Goal: Navigation & Orientation: Find specific page/section

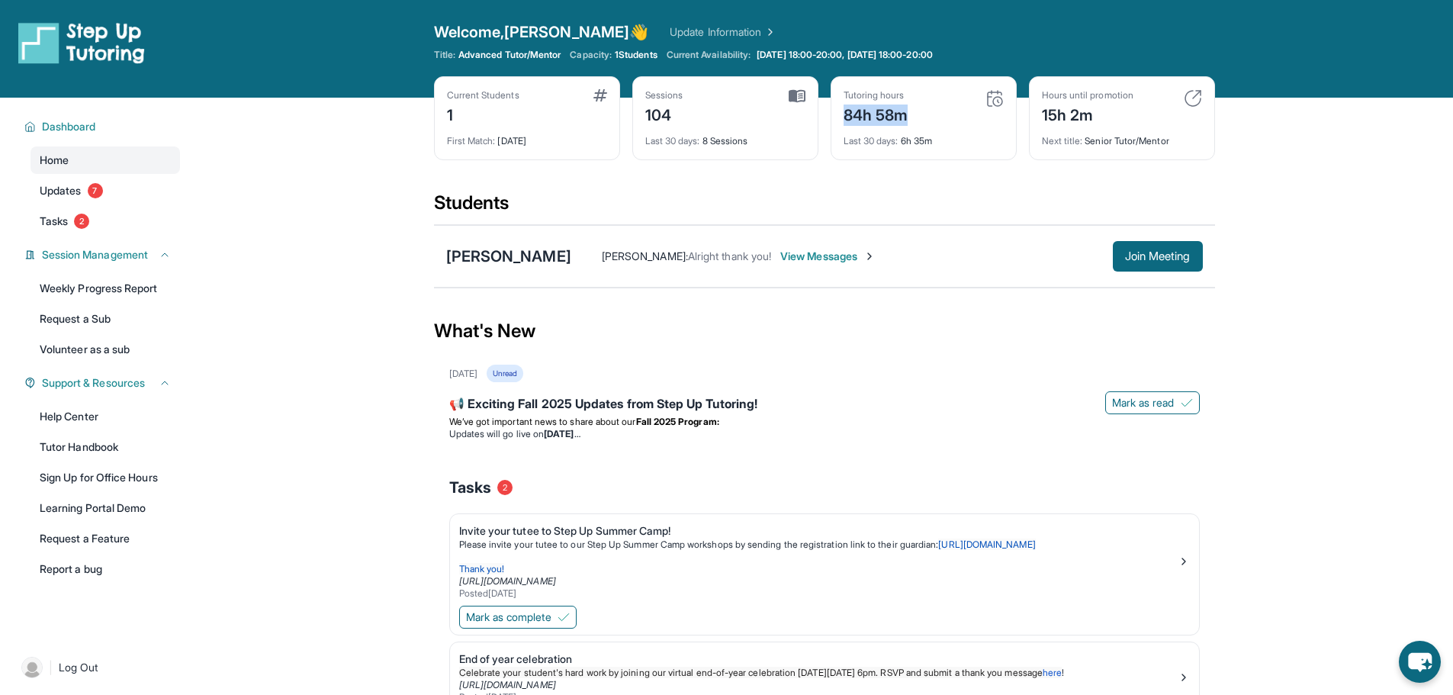
drag, startPoint x: 839, startPoint y: 113, endPoint x: 912, endPoint y: 119, distance: 73.5
click at [912, 119] on div "Tutoring hours 84h 58m Last 30 days : 6h 35m" at bounding box center [924, 118] width 186 height 84
click at [958, 321] on div "What's New" at bounding box center [824, 331] width 781 height 67
click at [149, 472] on link "Sign Up for Office Hours" at bounding box center [106, 477] width 150 height 27
click at [63, 128] on span "Dashboard" at bounding box center [69, 126] width 54 height 15
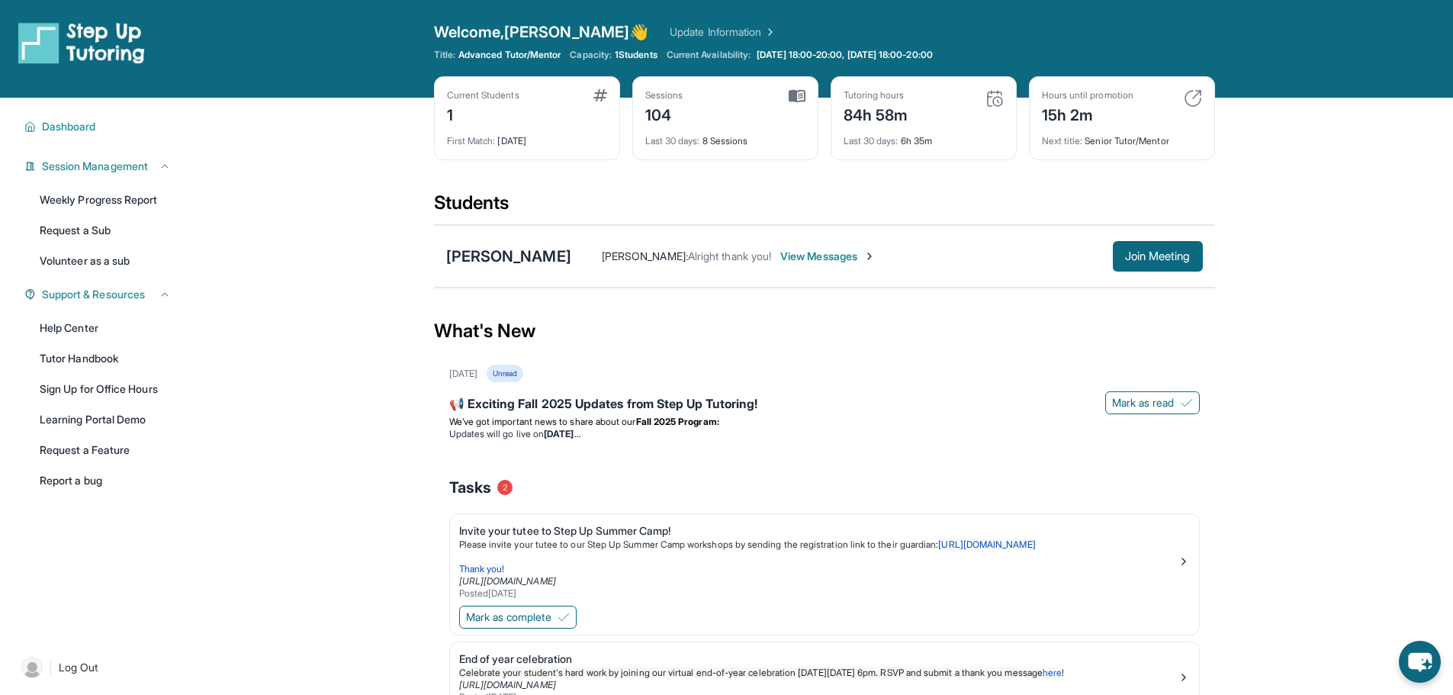
click at [85, 41] on img at bounding box center [81, 42] width 127 height 43
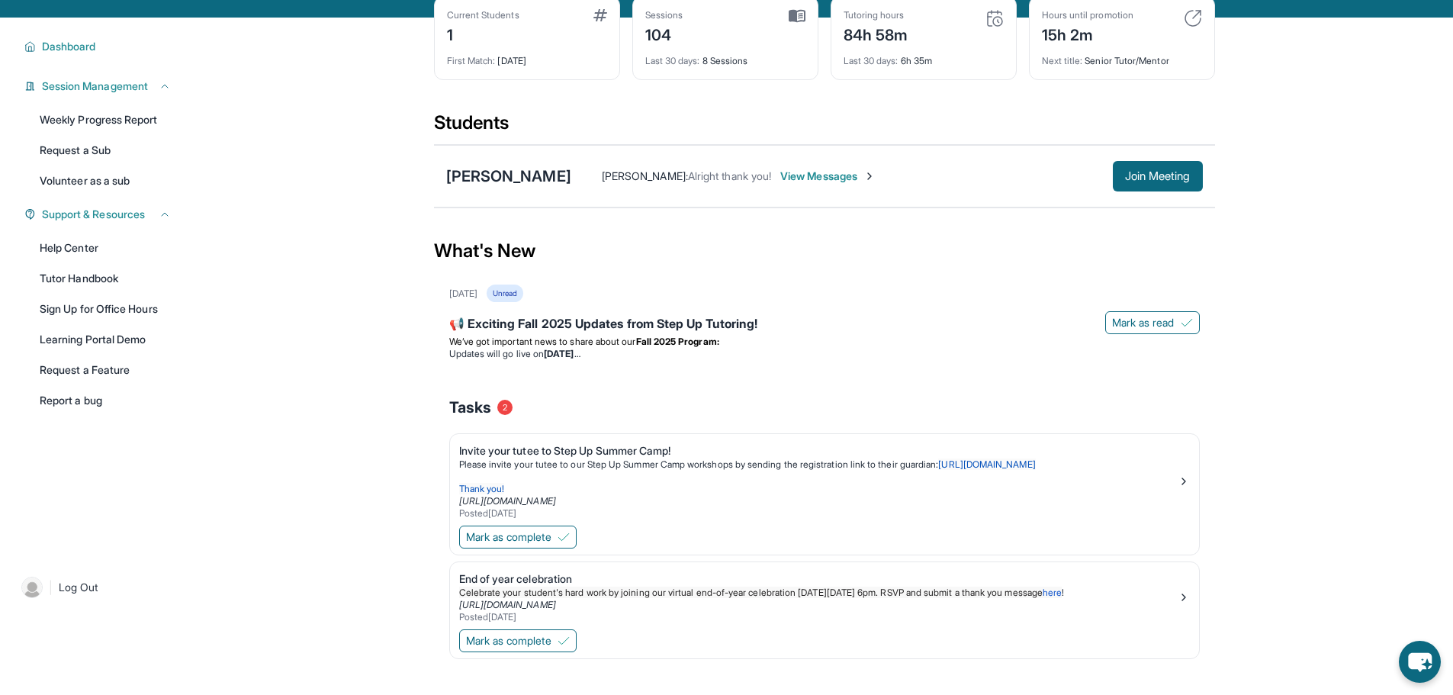
scroll to position [5, 0]
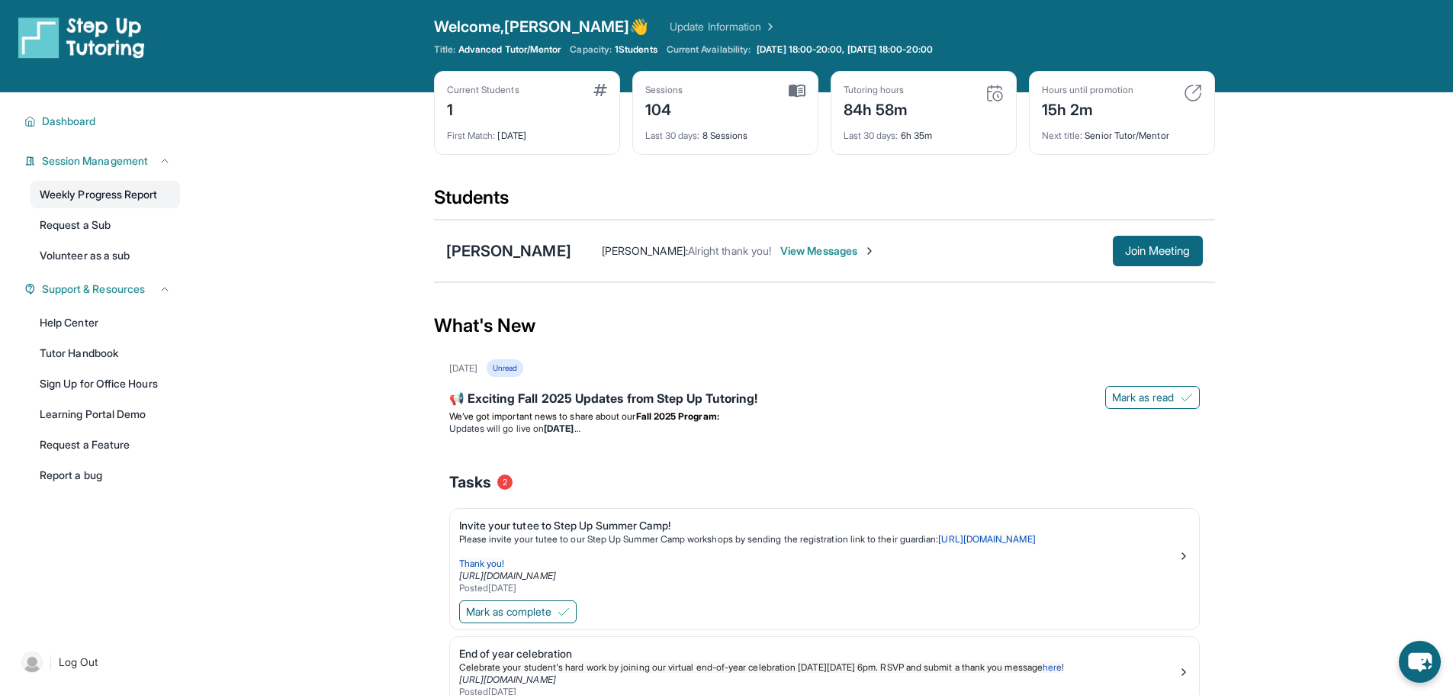
click at [120, 199] on link "Weekly Progress Report" at bounding box center [106, 194] width 150 height 27
click at [62, 321] on link "Help Center" at bounding box center [106, 322] width 150 height 27
